Goal: Connect with others: Participate in discussion

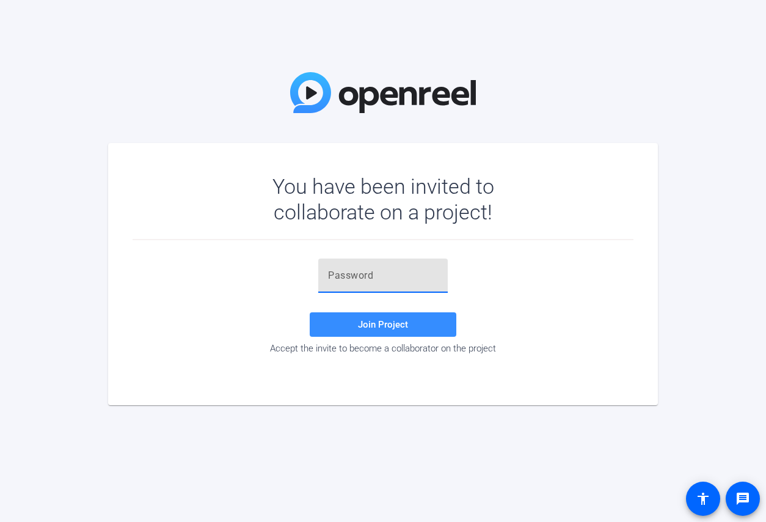
click at [345, 272] on input "text" at bounding box center [383, 275] width 110 height 15
paste input "Qka&Bw"
type input "Qka&Bw"
click at [374, 318] on button "Join Project" at bounding box center [383, 324] width 147 height 24
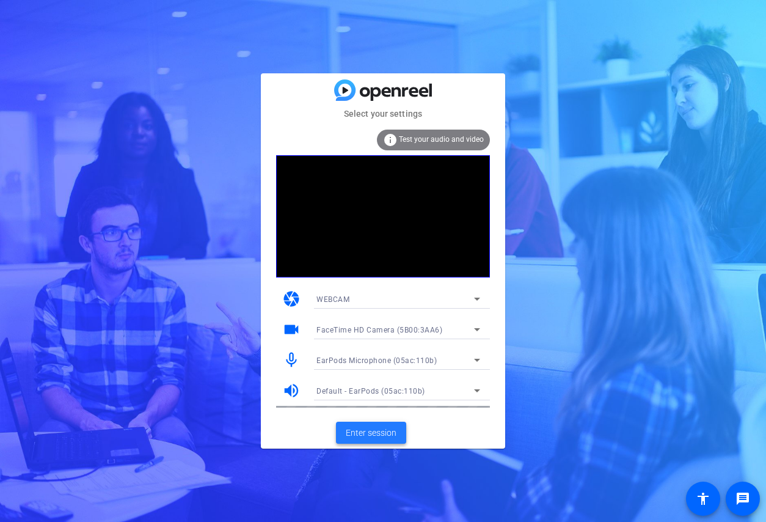
click at [390, 437] on span "Enter session" at bounding box center [371, 432] width 51 height 13
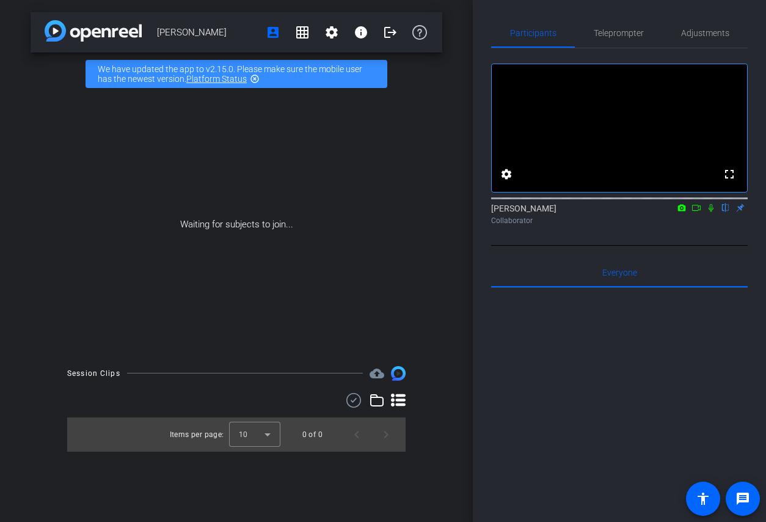
click at [695, 212] on icon at bounding box center [697, 207] width 10 height 9
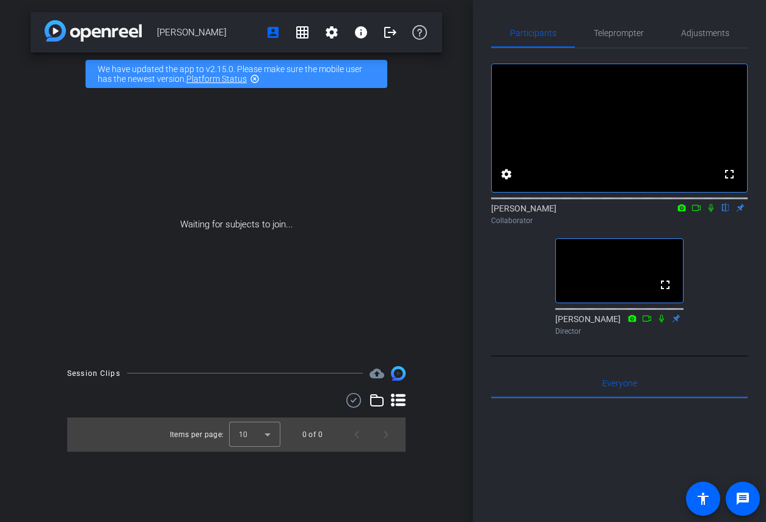
click at [708, 212] on icon at bounding box center [711, 207] width 10 height 9
click at [707, 212] on icon at bounding box center [711, 207] width 10 height 9
click at [699, 212] on icon at bounding box center [697, 207] width 10 height 9
click at [700, 224] on div "[PERSON_NAME] Collaborator" at bounding box center [619, 214] width 257 height 24
click at [723, 212] on icon at bounding box center [726, 207] width 10 height 9
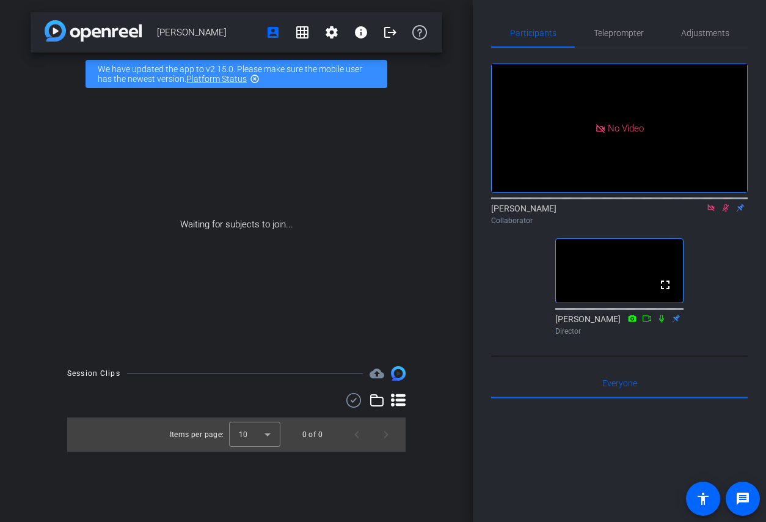
click at [714, 212] on icon at bounding box center [711, 207] width 10 height 9
click at [708, 212] on icon at bounding box center [711, 207] width 10 height 9
click at [711, 212] on icon at bounding box center [711, 207] width 10 height 9
click at [711, 212] on icon at bounding box center [711, 208] width 7 height 8
click at [711, 212] on icon at bounding box center [711, 207] width 10 height 9
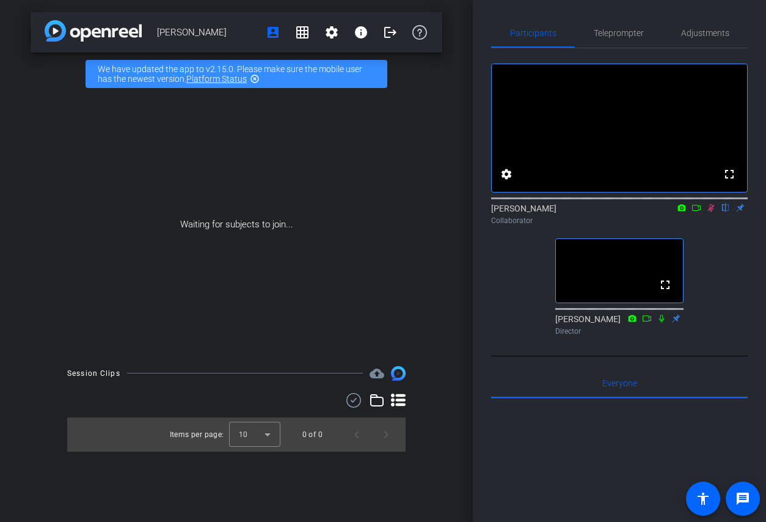
click at [705, 213] on mat-icon at bounding box center [711, 207] width 15 height 11
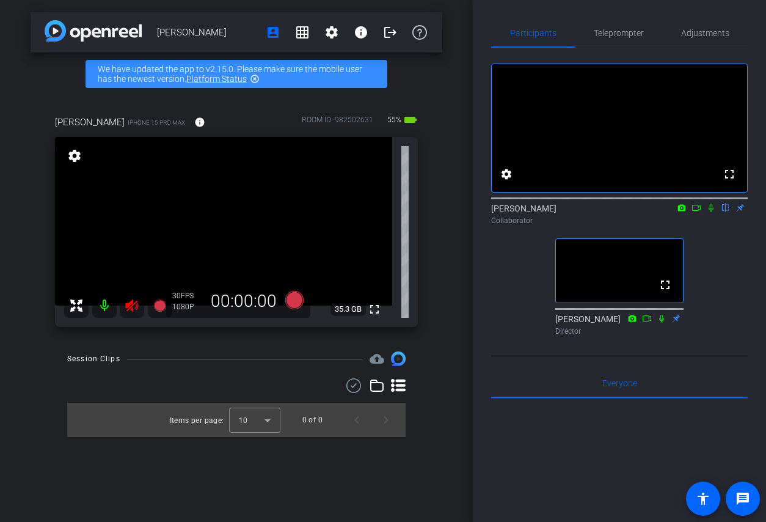
click at [128, 309] on icon at bounding box center [131, 305] width 13 height 12
click at [712, 212] on icon at bounding box center [711, 207] width 10 height 9
click at [696, 211] on icon at bounding box center [696, 208] width 9 height 6
click at [723, 212] on icon at bounding box center [726, 207] width 10 height 9
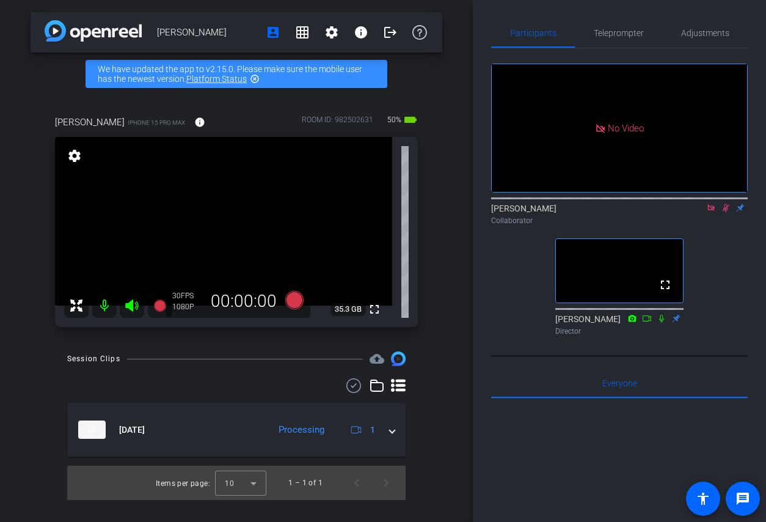
click at [762, 95] on div "Participants Teleprompter Adjustments No Video [PERSON_NAME] Collaborator fulls…" at bounding box center [619, 261] width 293 height 522
